Goal: Information Seeking & Learning: Learn about a topic

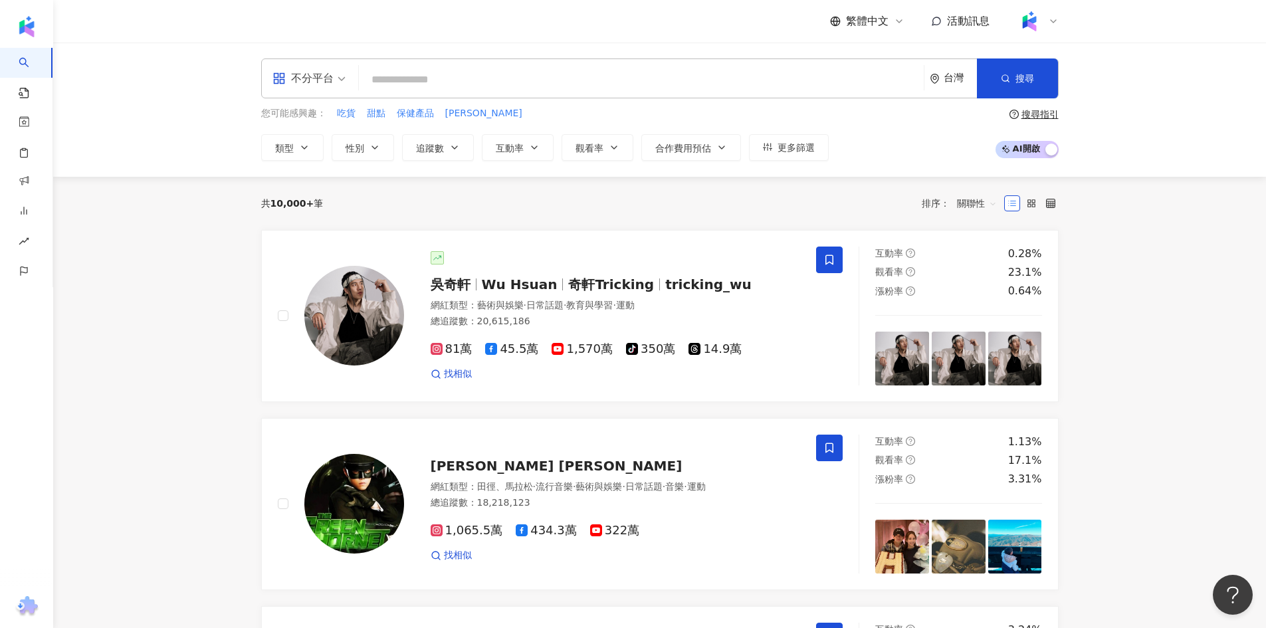
drag, startPoint x: 541, startPoint y: 81, endPoint x: 538, endPoint y: 68, distance: 12.9
click at [543, 73] on input "search" at bounding box center [641, 79] width 554 height 25
type input "**"
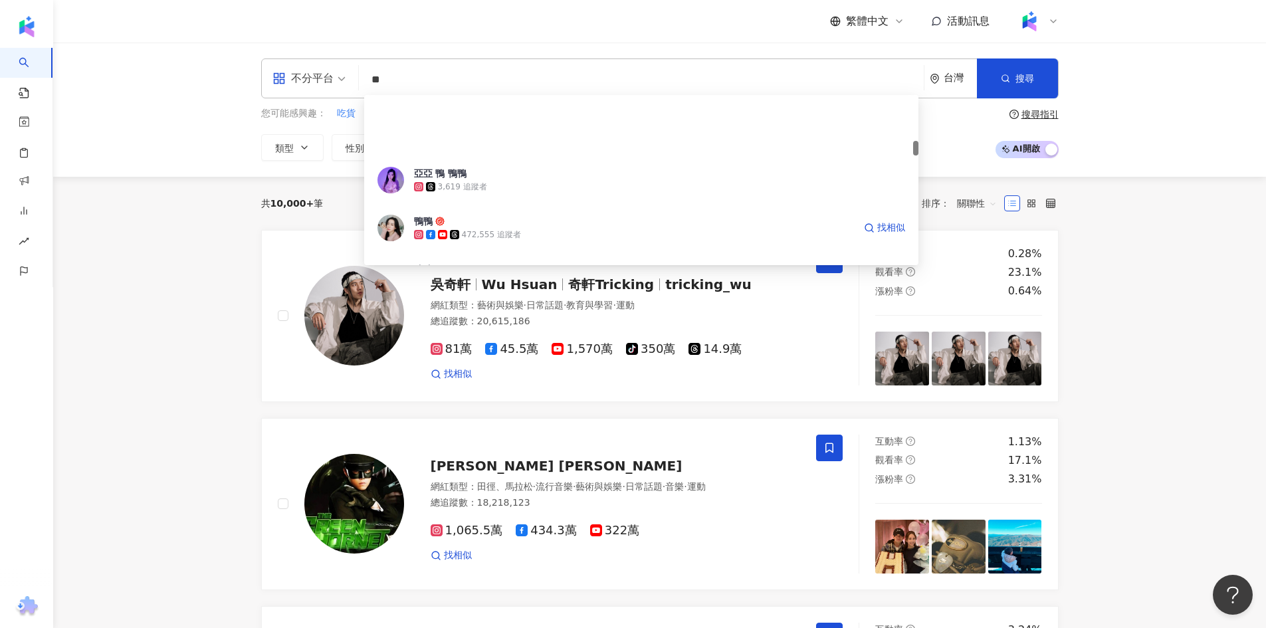
scroll to position [532, 0]
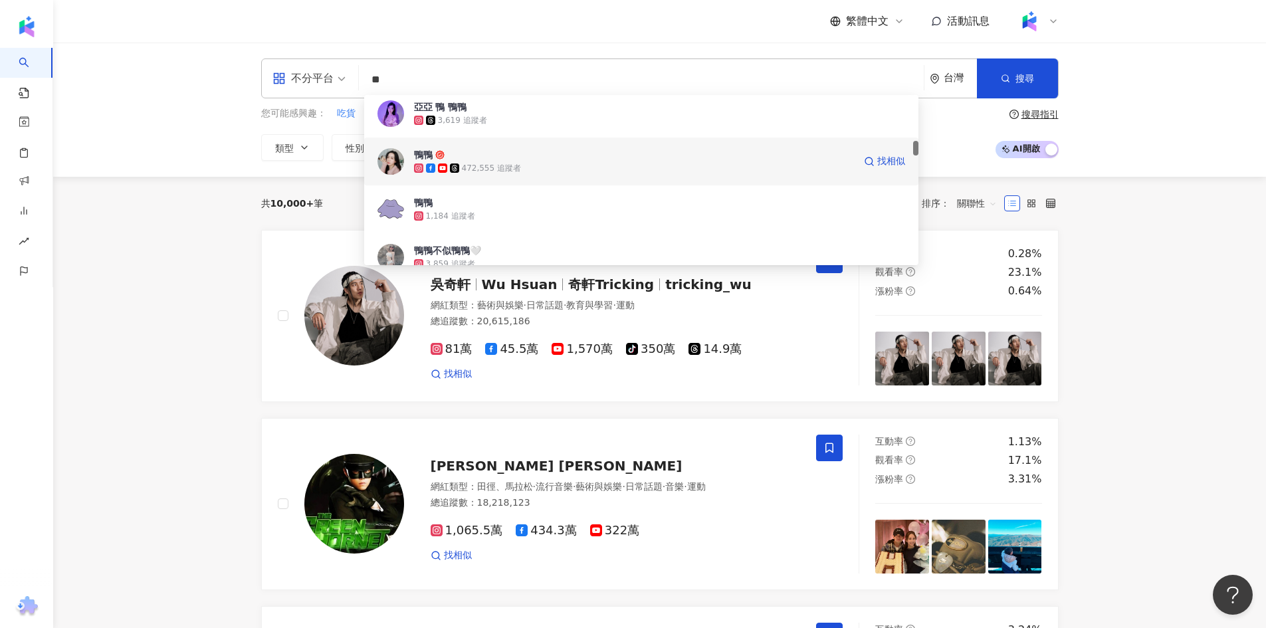
click at [450, 167] on icon at bounding box center [454, 167] width 9 height 9
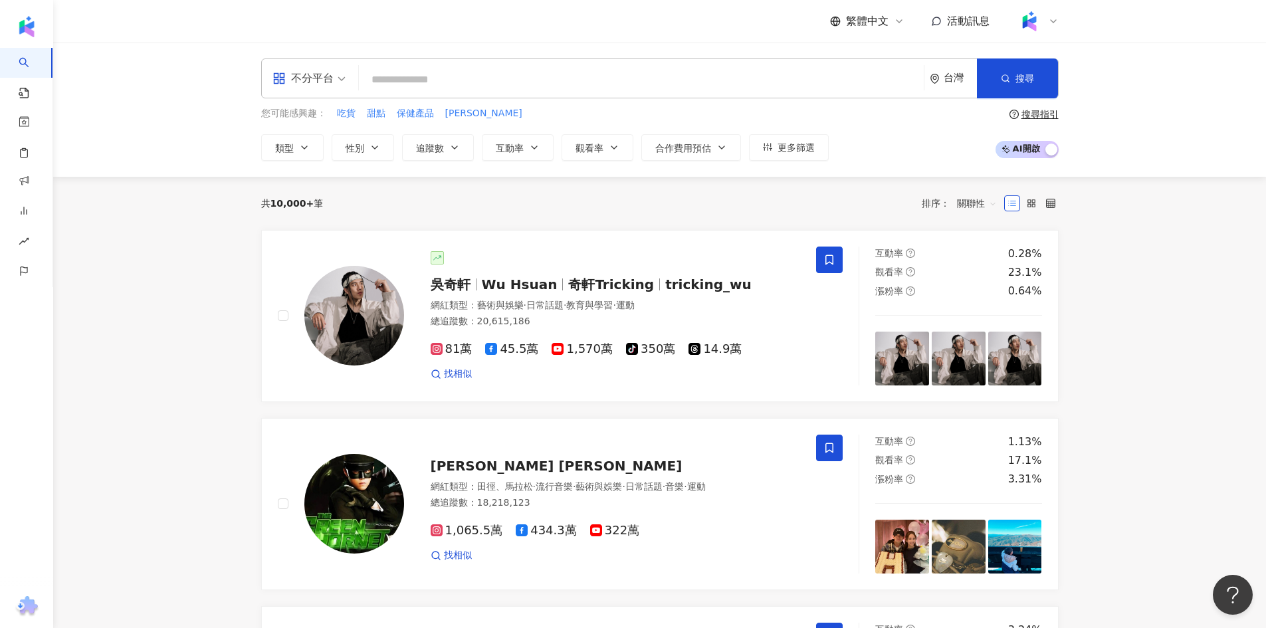
paste input "**********"
type input "**********"
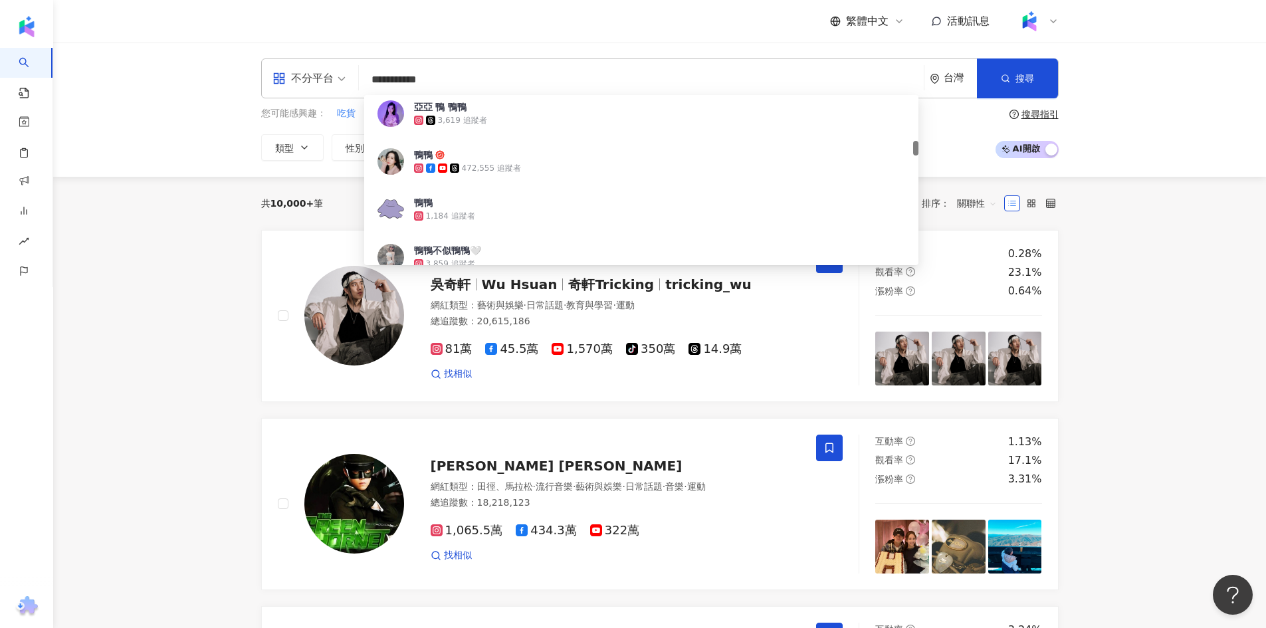
click at [433, 80] on input "**********" at bounding box center [641, 79] width 554 height 25
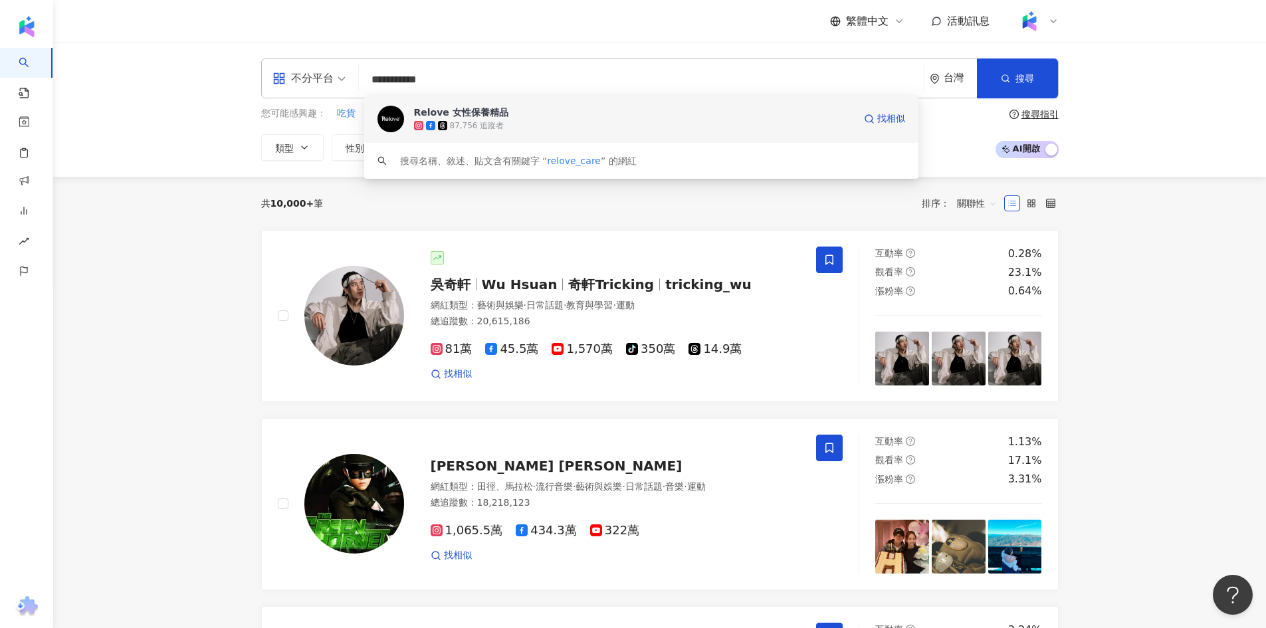
click at [486, 120] on div "87,756 追蹤者" at bounding box center [477, 125] width 54 height 11
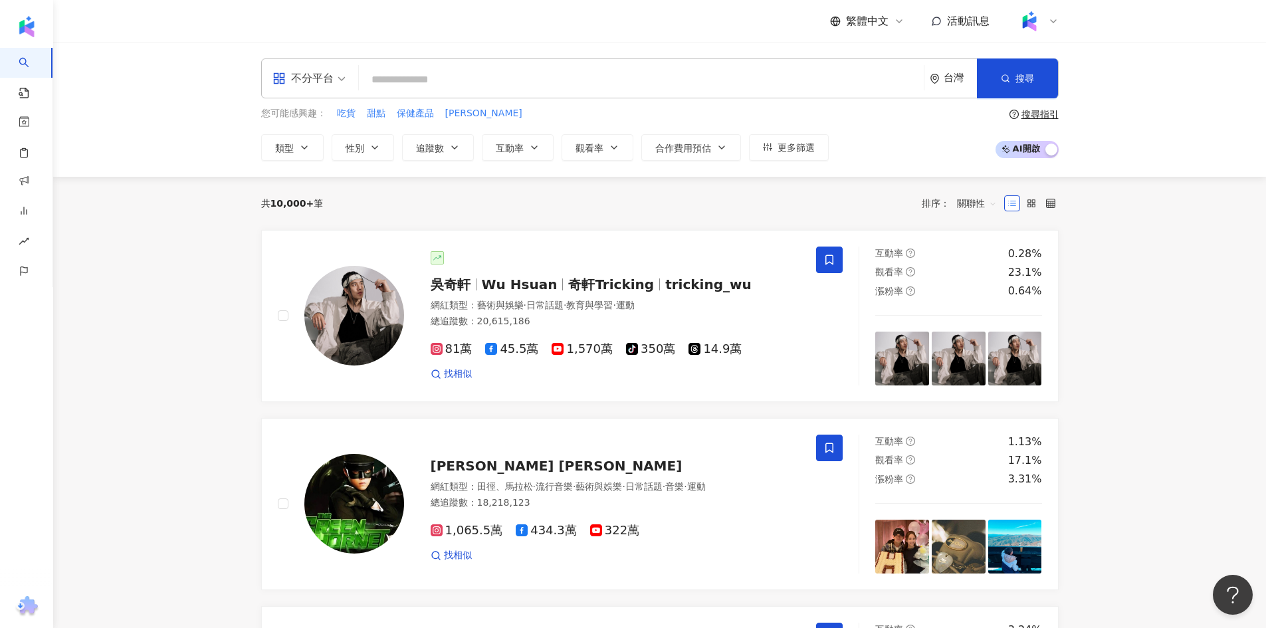
drag, startPoint x: 586, startPoint y: 122, endPoint x: 589, endPoint y: 110, distance: 12.4
click at [589, 114] on div "您可能感興趣： 吃貨 甜點 保健產品 艾力康 類型 性別 追蹤數 互動率 觀看率 合作費用預估 更多篩選" at bounding box center [544, 133] width 567 height 54
drag, startPoint x: 591, startPoint y: 96, endPoint x: 591, endPoint y: 86, distance: 10.0
click at [591, 95] on div "不分平台 台灣 搜尋 3772a0df-f212-481a-9a58-d2863d6f9ded Relove 女性保養精品 87,756 追蹤者 搜尋名稱、敘…" at bounding box center [659, 78] width 797 height 40
click at [591, 76] on input "search" at bounding box center [641, 79] width 554 height 25
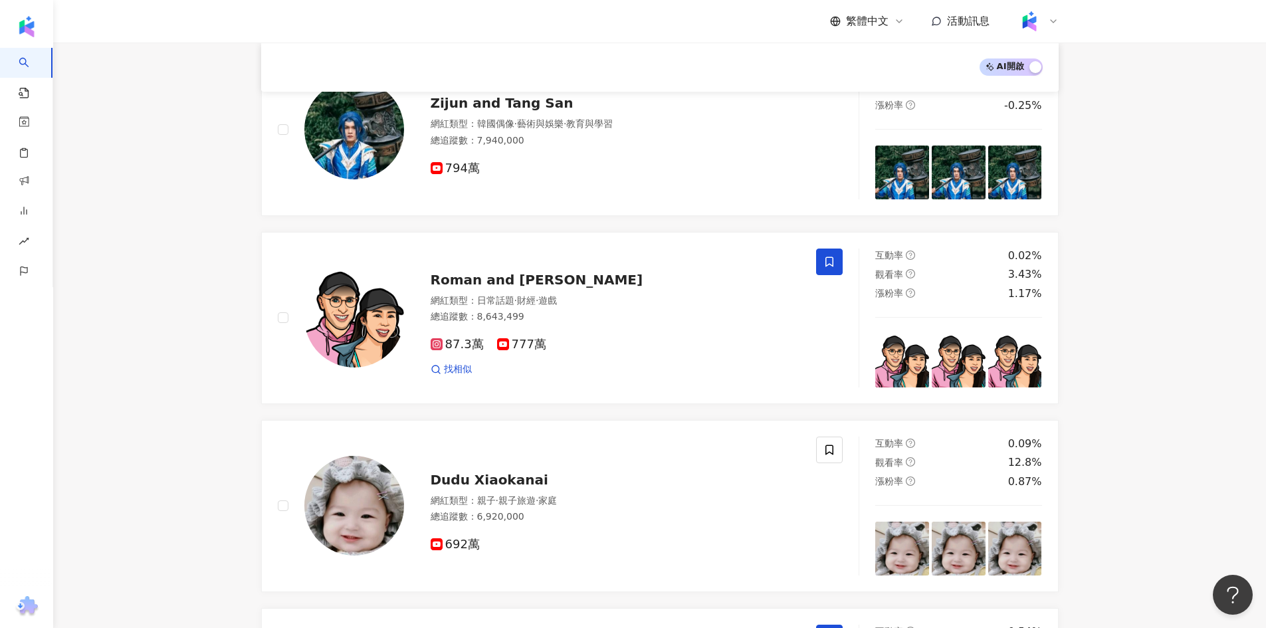
scroll to position [797, 0]
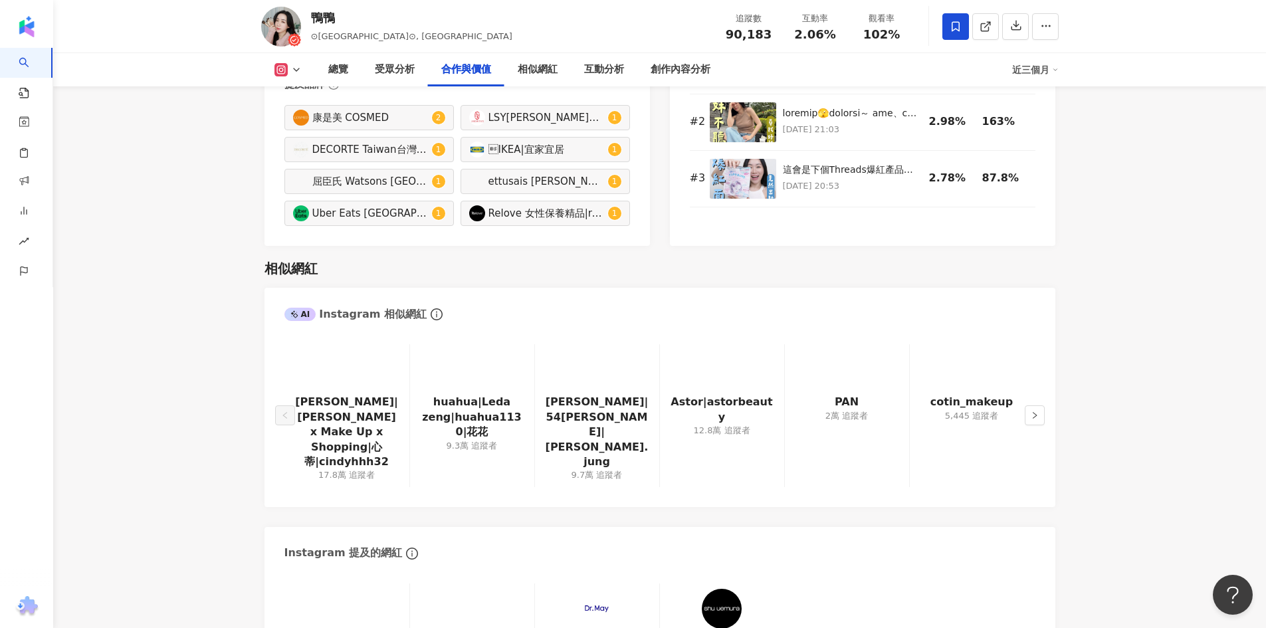
scroll to position [2060, 0]
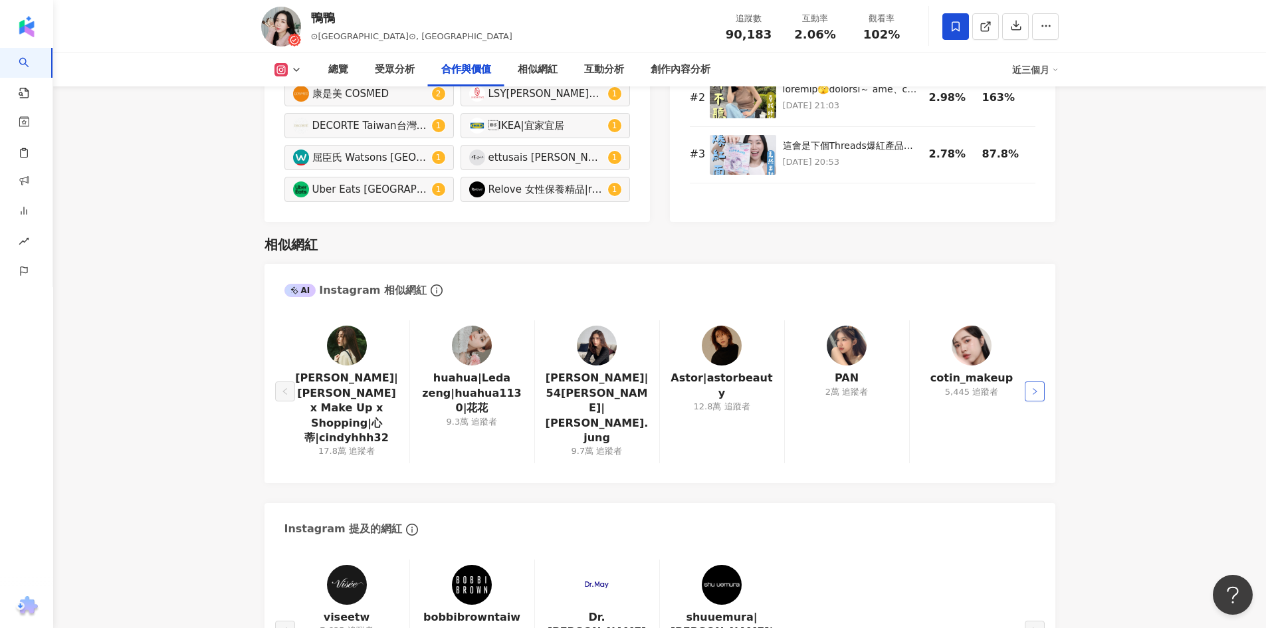
click at [1035, 381] on button "button" at bounding box center [1035, 391] width 20 height 20
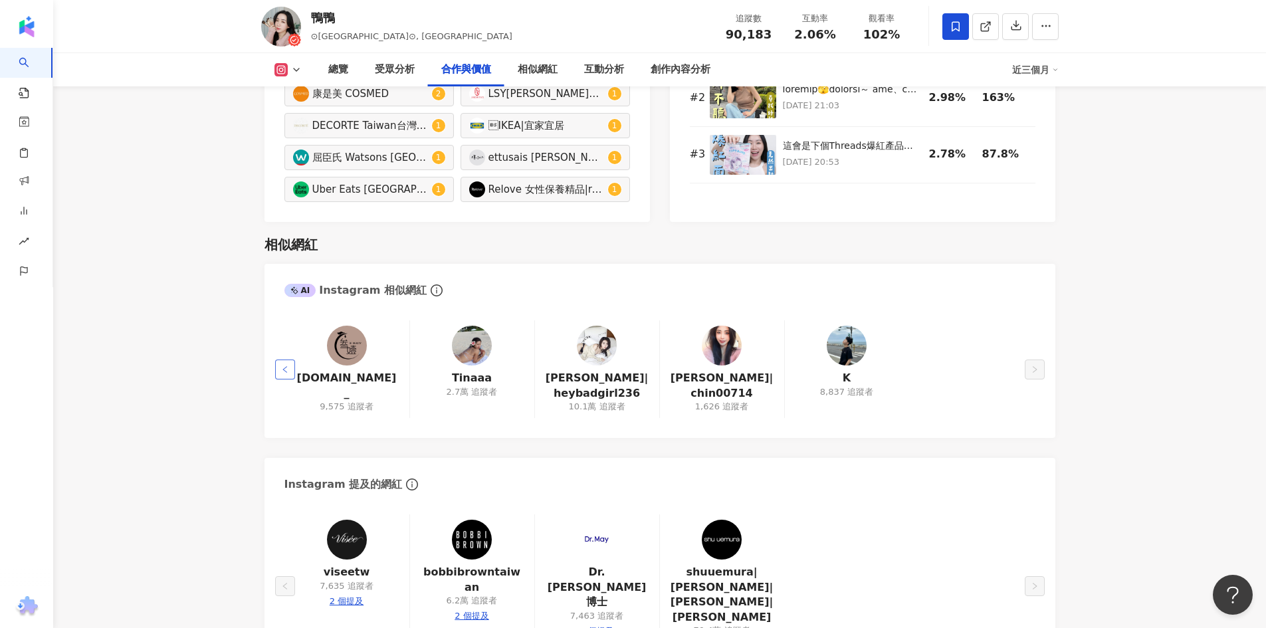
click at [292, 372] on button "button" at bounding box center [285, 369] width 20 height 20
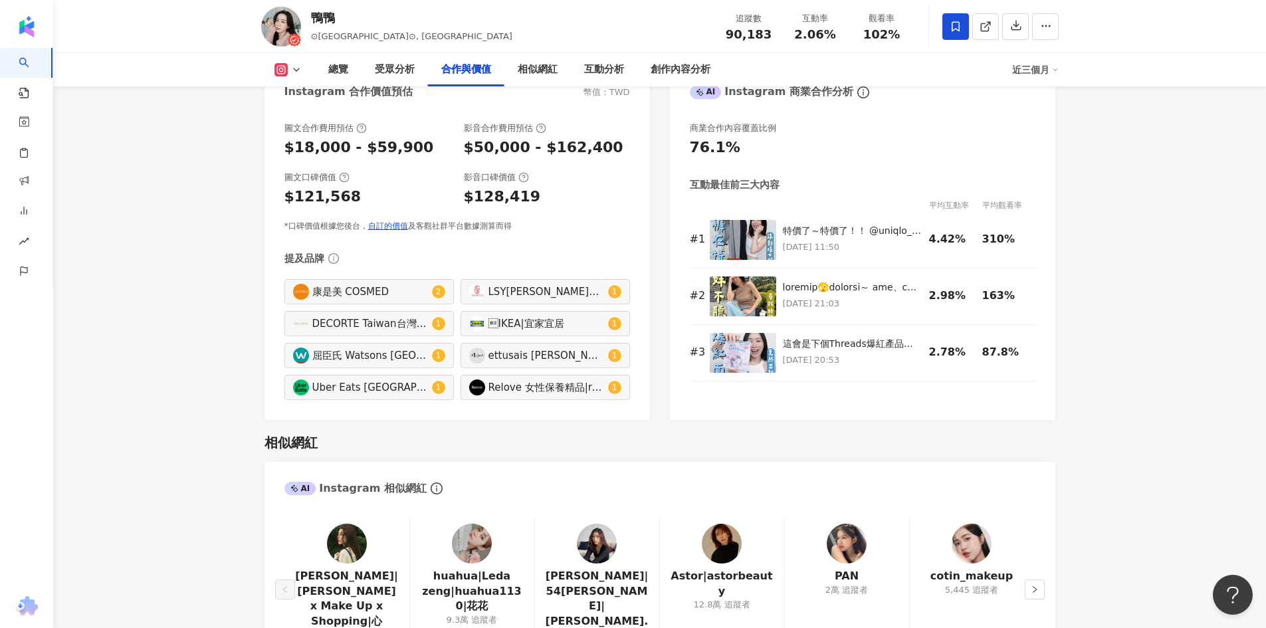
scroll to position [1861, 0]
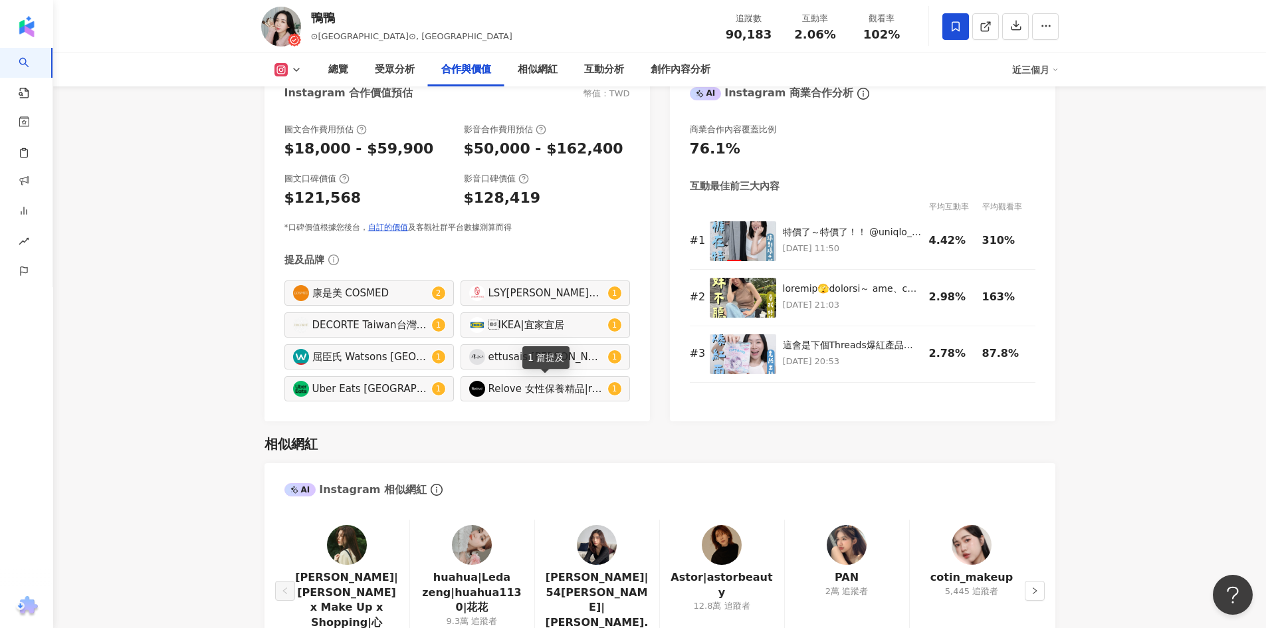
click at [591, 390] on div "Relove 女性保養精品|relove_care" at bounding box center [546, 388] width 116 height 15
type input "**********"
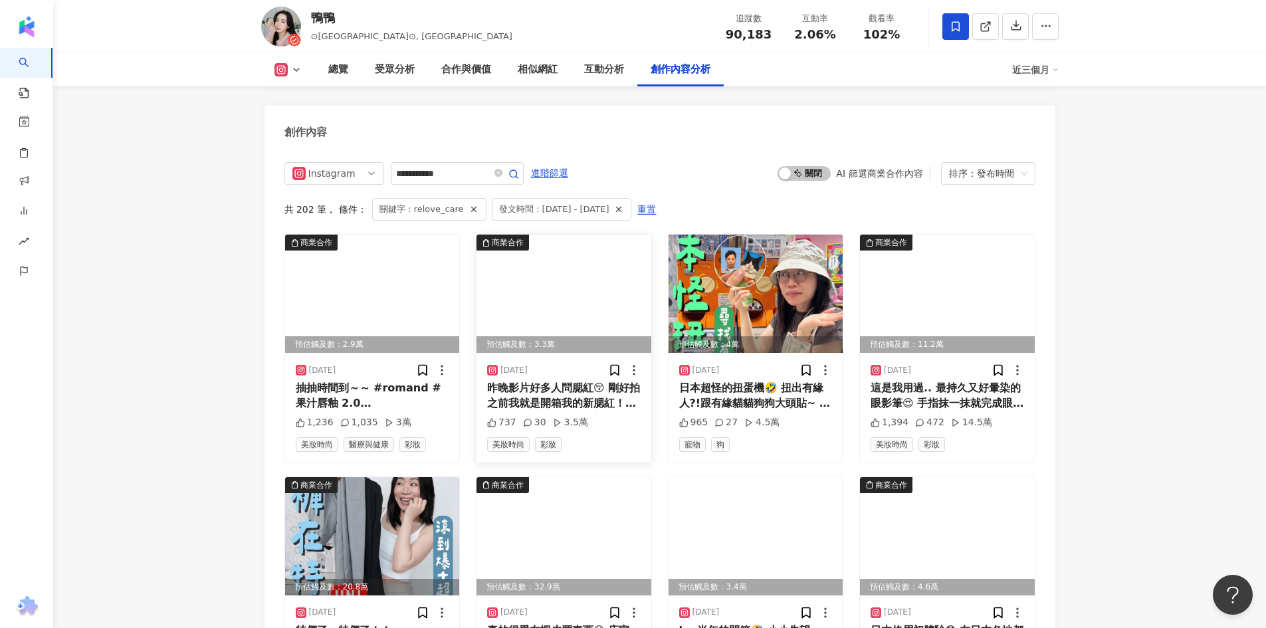
scroll to position [4116, 0]
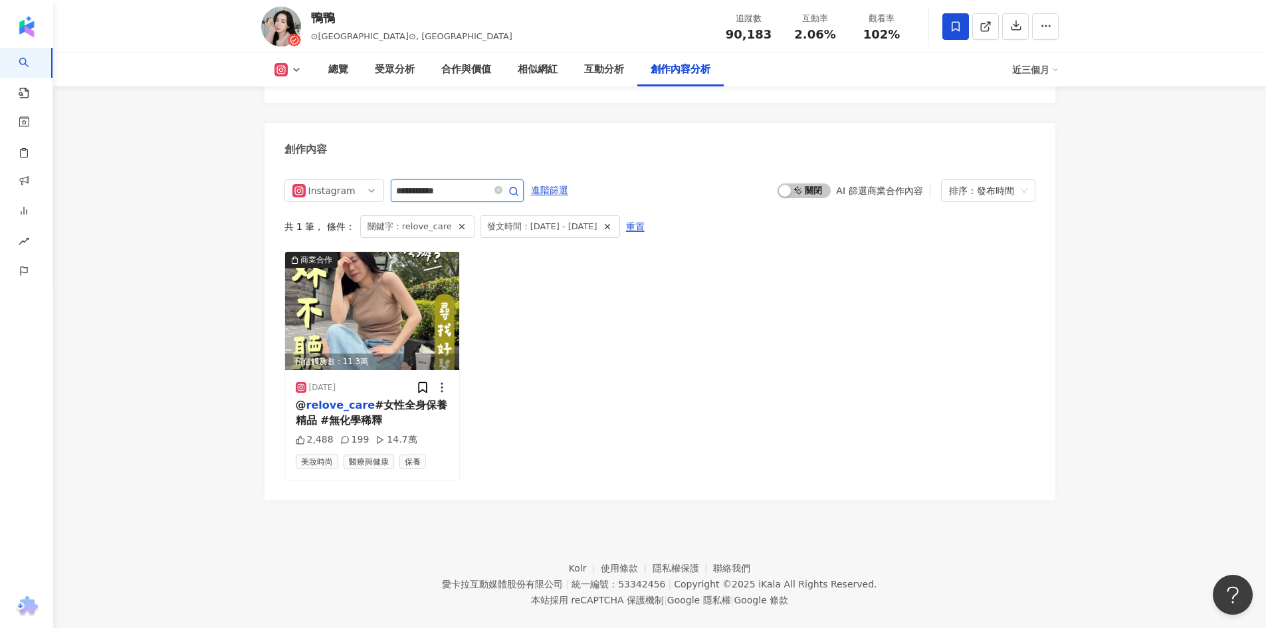
drag, startPoint x: 461, startPoint y: 177, endPoint x: 393, endPoint y: 171, distance: 68.1
click at [393, 179] on span "**********" at bounding box center [457, 190] width 133 height 23
click at [993, 31] on link at bounding box center [985, 26] width 27 height 27
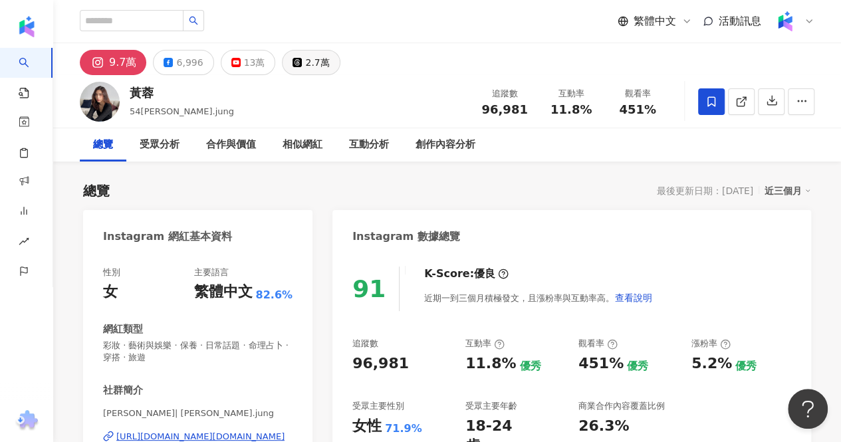
click at [294, 61] on icon at bounding box center [296, 62] width 9 height 9
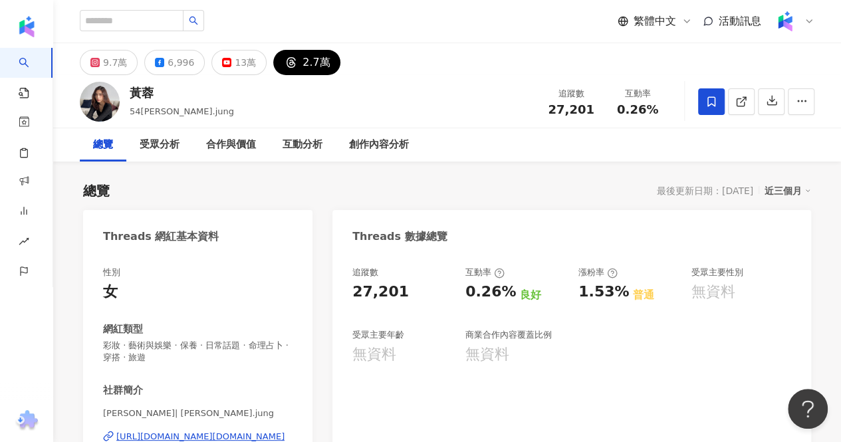
click at [504, 128] on div "總覽 受眾分析 合作與價值 互動分析 創作內容分析" at bounding box center [447, 144] width 734 height 33
click at [81, 82] on div at bounding box center [100, 102] width 40 height 40
click at [89, 67] on button "9.7萬" at bounding box center [109, 62] width 58 height 25
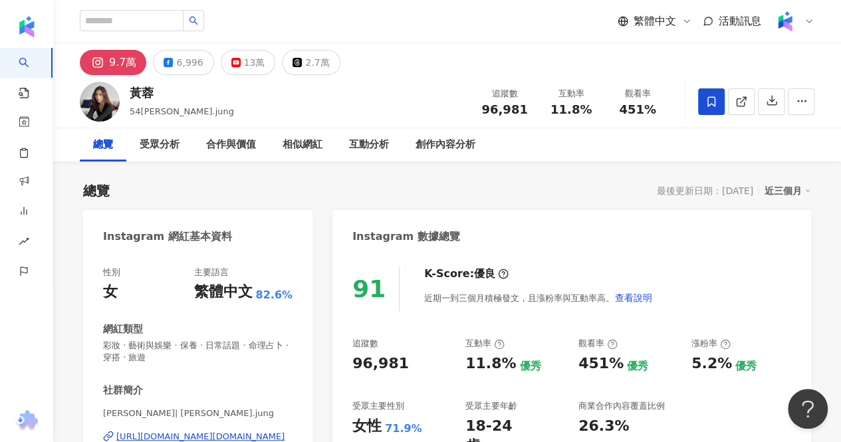
click at [542, 186] on div "總覽 最後更新日期：2025/8/18 近三個月" at bounding box center [447, 190] width 728 height 19
click at [583, 230] on div "Instagram 數據總覽" at bounding box center [571, 231] width 478 height 43
click at [165, 39] on div "繁體中文 活動訊息" at bounding box center [447, 21] width 734 height 43
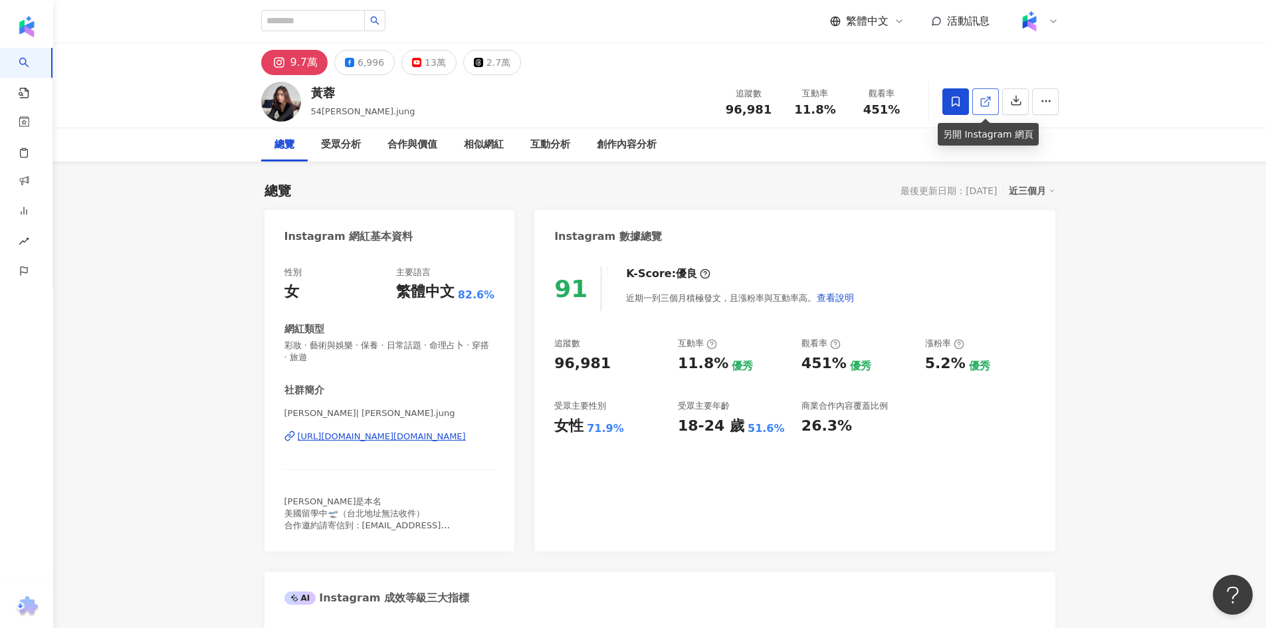
click at [985, 94] on span at bounding box center [985, 101] width 12 height 14
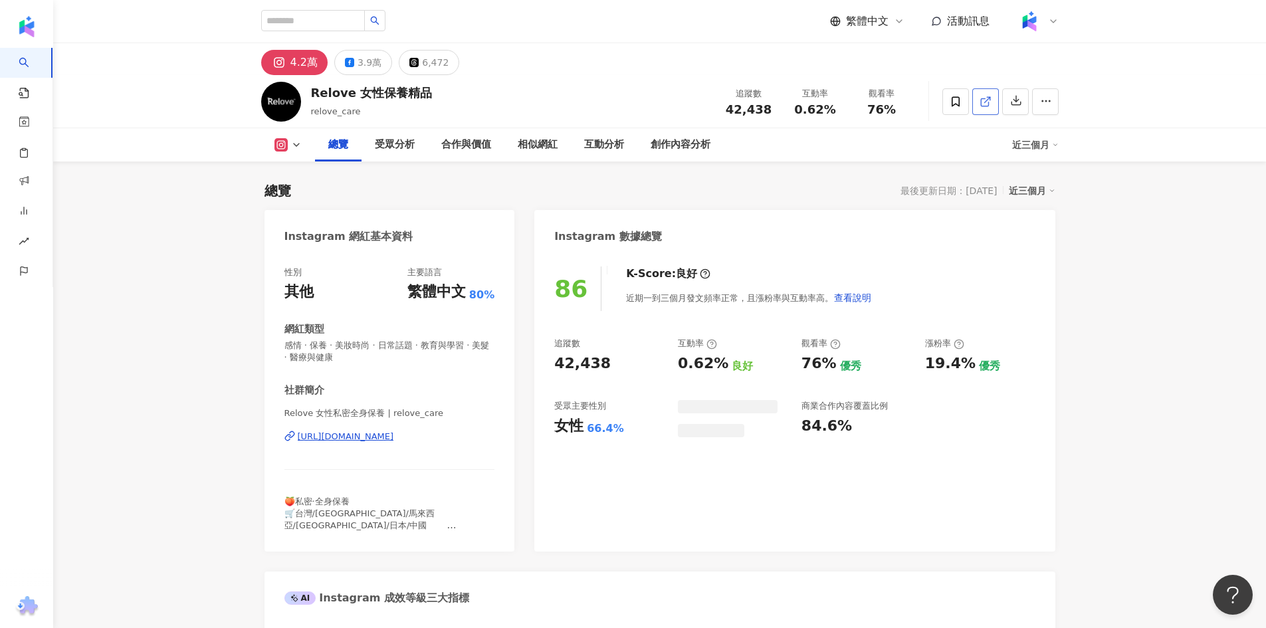
click at [986, 108] on span at bounding box center [985, 101] width 12 height 14
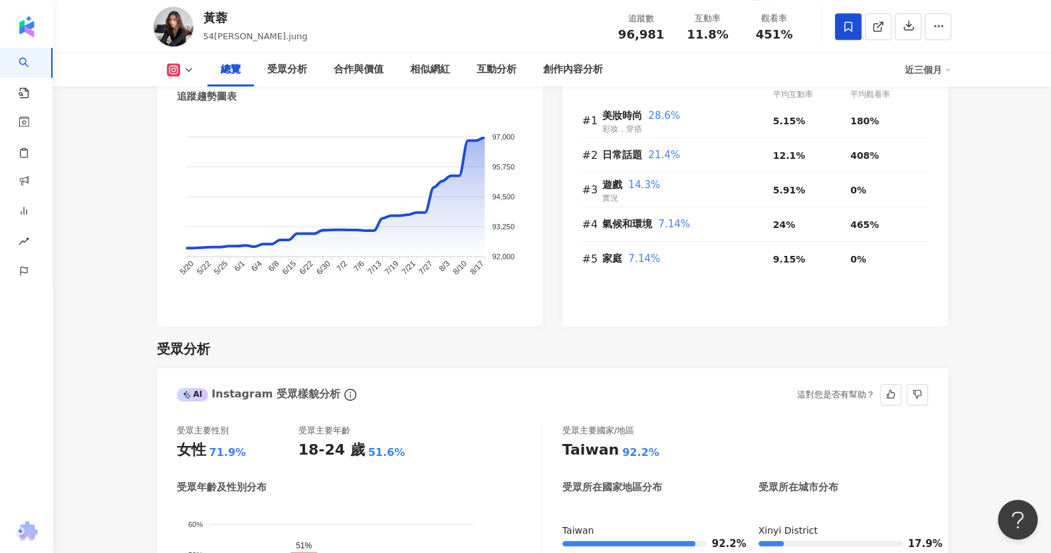
scroll to position [1065, 0]
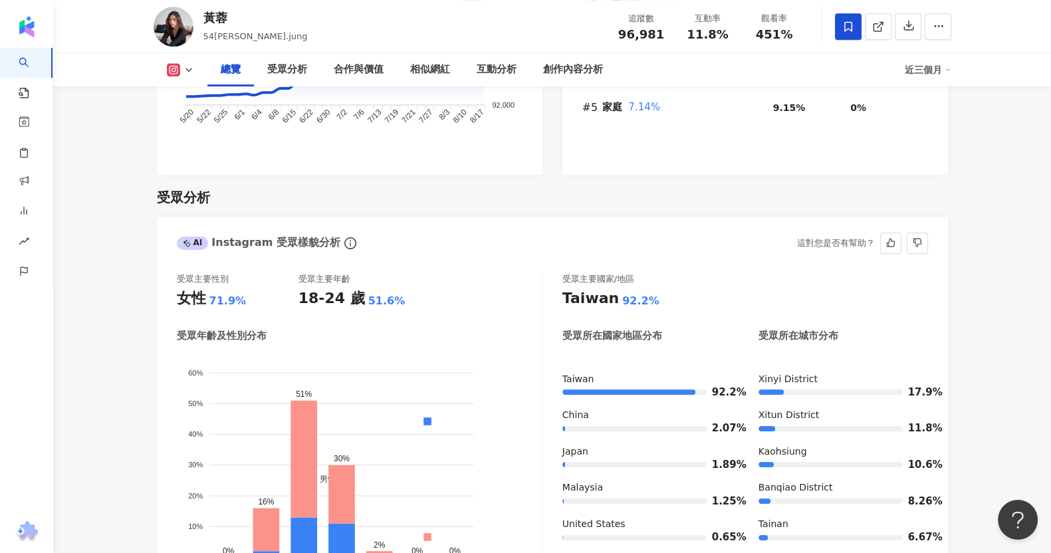
click at [840, 260] on div "受眾主要性別 女性 71.9% 受眾主要年齡 18-24 歲 51.6% 受眾年齡及性別分布 男性 女性 60% 60% 50% 50% 40% 40% 30…" at bounding box center [552, 435] width 791 height 350
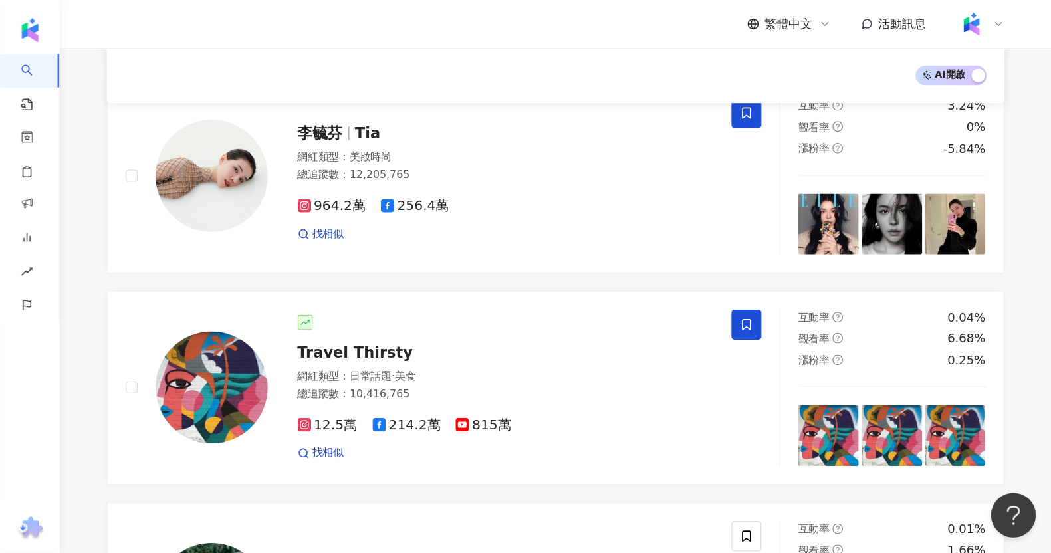
scroll to position [531, 0]
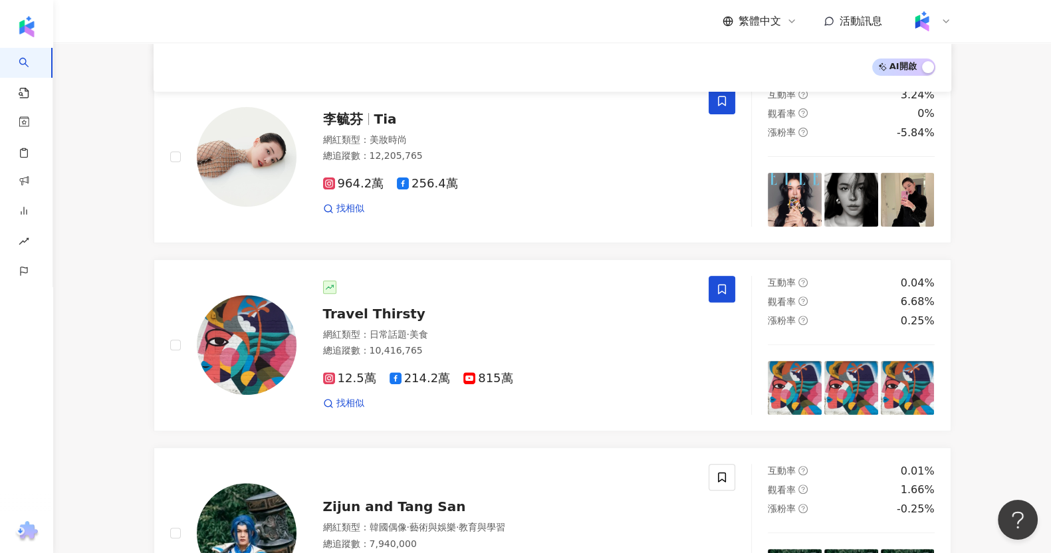
drag, startPoint x: 844, startPoint y: 0, endPoint x: 92, endPoint y: 69, distance: 755.4
